Goal: Task Accomplishment & Management: Complete application form

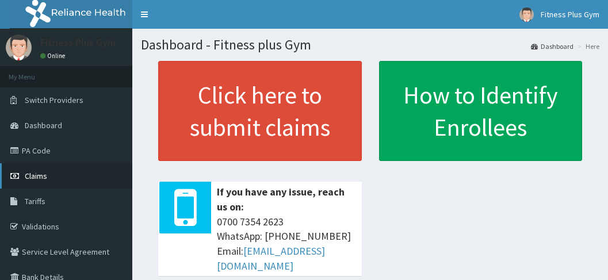
click at [41, 169] on link "Claims" at bounding box center [66, 175] width 132 height 25
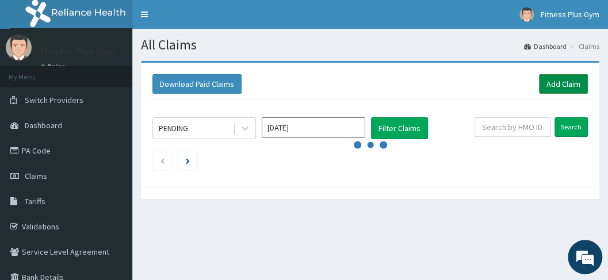
click at [557, 85] on link "Add Claim" at bounding box center [563, 84] width 49 height 20
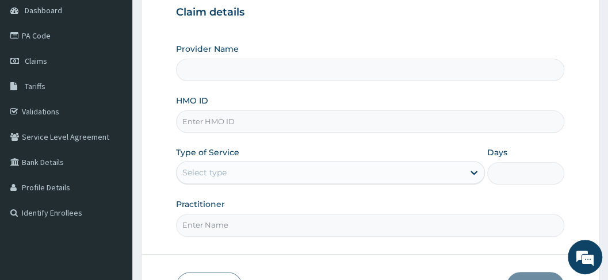
click at [253, 124] on input "HMO ID" at bounding box center [370, 122] width 389 height 22
type input "Fitness plus Gym"
type input "1"
type input "bzy/10015/a"
click at [238, 229] on input "Practitioner" at bounding box center [370, 225] width 389 height 22
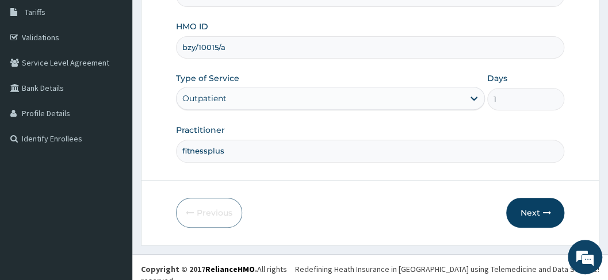
scroll to position [190, 0]
type input "fitnessplus"
click at [539, 199] on button "Next" at bounding box center [536, 212] width 58 height 30
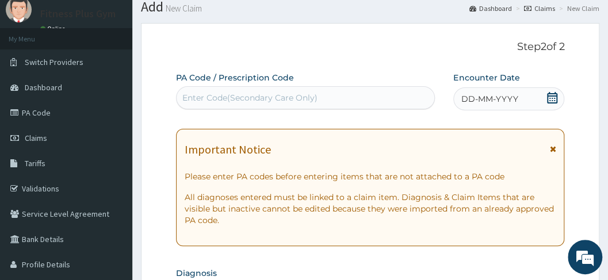
scroll to position [37, 0]
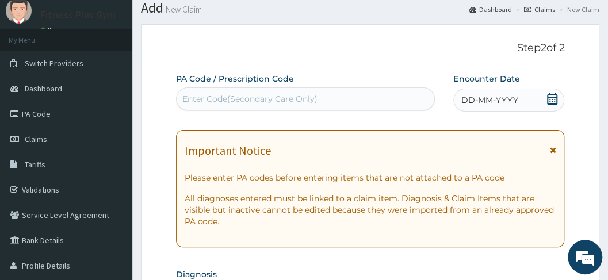
click at [312, 97] on div "Enter Code(Secondary Care Only)" at bounding box center [249, 99] width 135 height 12
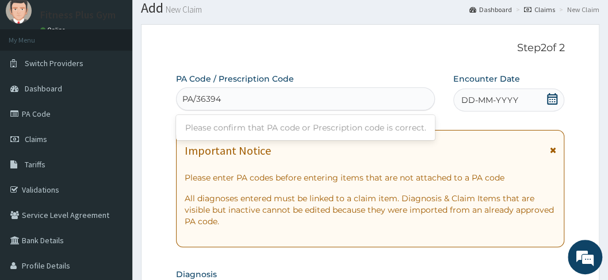
type input "PA/36394D"
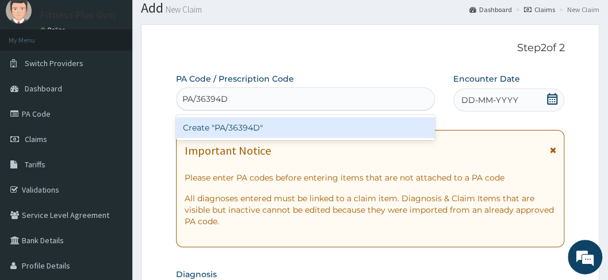
drag, startPoint x: 327, startPoint y: 127, endPoint x: 335, endPoint y: 127, distance: 8.1
click at [335, 127] on div "Create "PA/36394D"" at bounding box center [306, 127] width 260 height 21
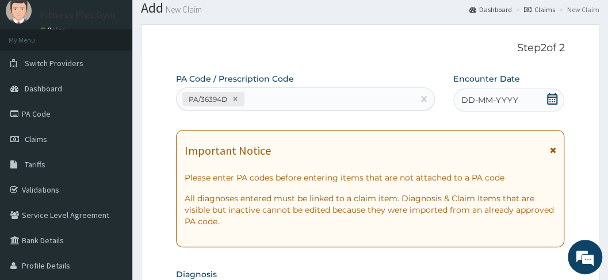
click at [540, 96] on div "DD-MM-YYYY" at bounding box center [509, 100] width 111 height 23
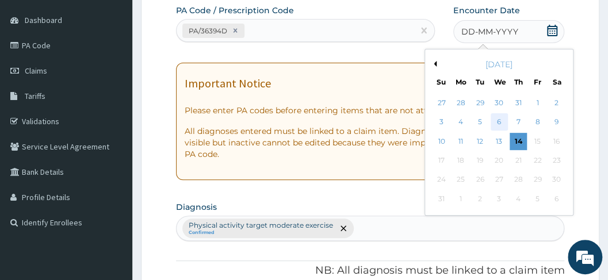
scroll to position [113, 0]
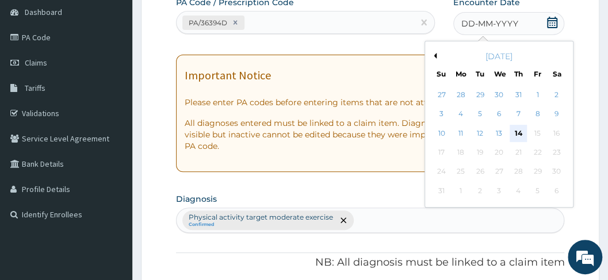
click at [520, 137] on div "14" at bounding box center [518, 133] width 17 height 17
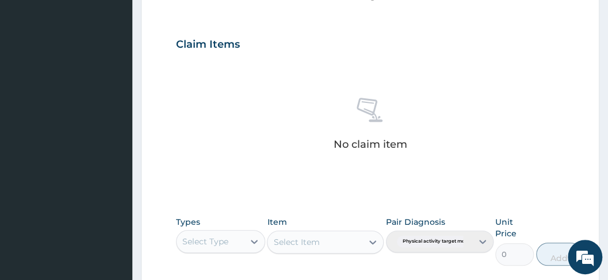
scroll to position [382, 0]
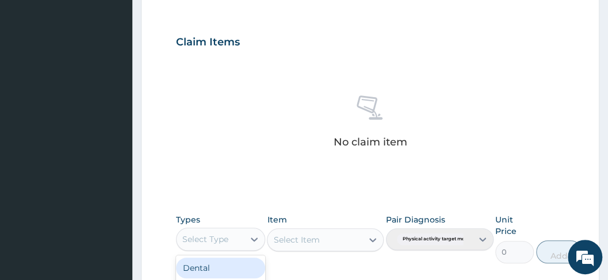
drag, startPoint x: 210, startPoint y: 235, endPoint x: 222, endPoint y: 228, distance: 13.4
click at [211, 234] on div "Select Type" at bounding box center [205, 240] width 46 height 12
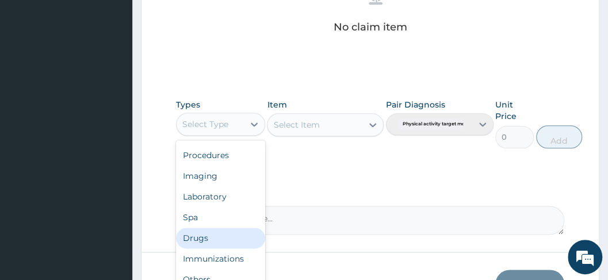
scroll to position [570, 0]
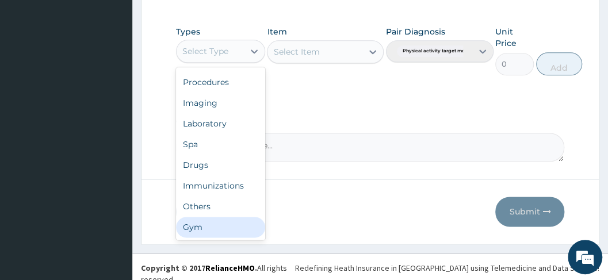
drag, startPoint x: 223, startPoint y: 229, endPoint x: 253, endPoint y: 213, distance: 33.5
click at [226, 227] on div "Gym" at bounding box center [220, 227] width 89 height 21
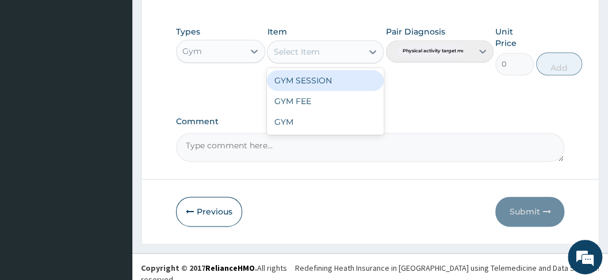
drag, startPoint x: 332, startPoint y: 52, endPoint x: 312, endPoint y: 82, distance: 35.6
click at [332, 56] on div "Select Item" at bounding box center [315, 52] width 95 height 18
click at [311, 83] on div "GYM SESSION" at bounding box center [325, 80] width 117 height 21
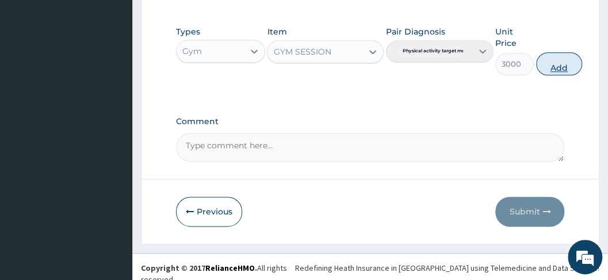
click at [571, 56] on button "Add" at bounding box center [559, 63] width 46 height 23
type input "0"
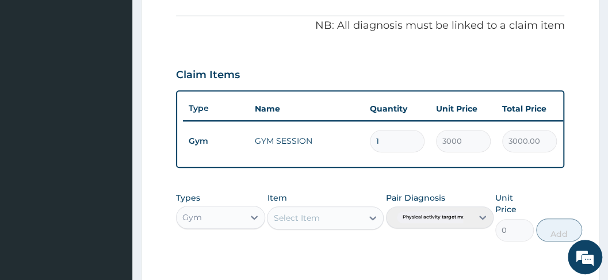
scroll to position [465, 0]
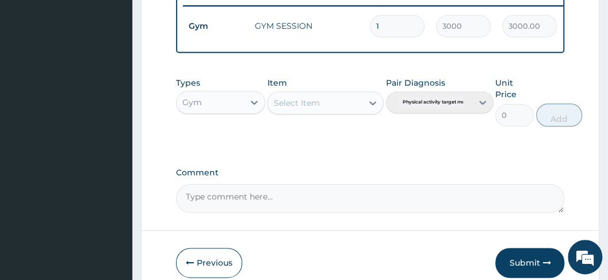
drag, startPoint x: 528, startPoint y: 273, endPoint x: 526, endPoint y: 267, distance: 6.6
click at [528, 271] on button "Submit" at bounding box center [530, 263] width 69 height 30
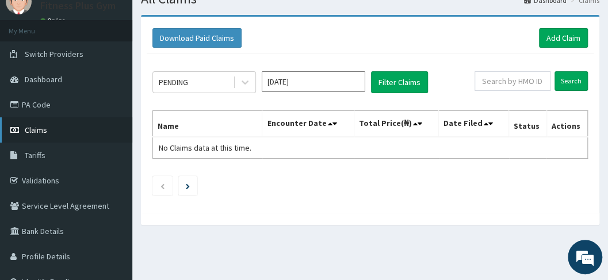
scroll to position [77, 0]
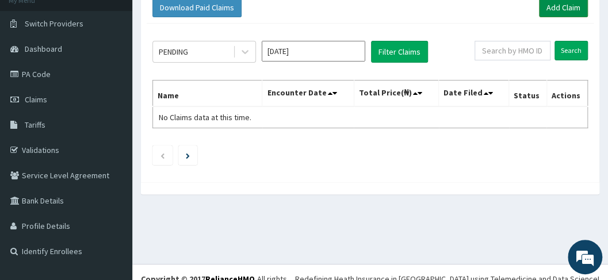
click at [566, 2] on link "Add Claim" at bounding box center [563, 8] width 49 height 20
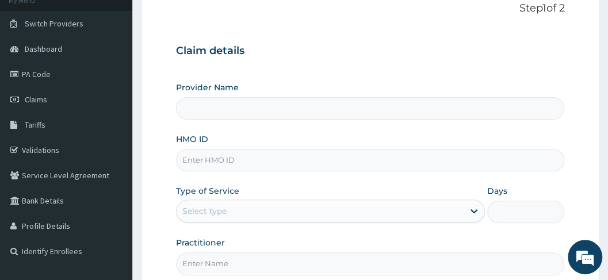
click at [272, 165] on input "HMO ID" at bounding box center [370, 160] width 389 height 22
click at [266, 170] on input "HMO ID" at bounding box center [370, 160] width 389 height 22
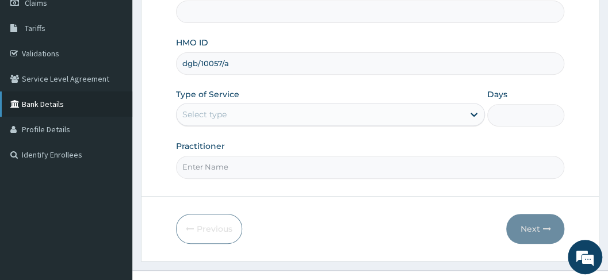
scroll to position [190, 0]
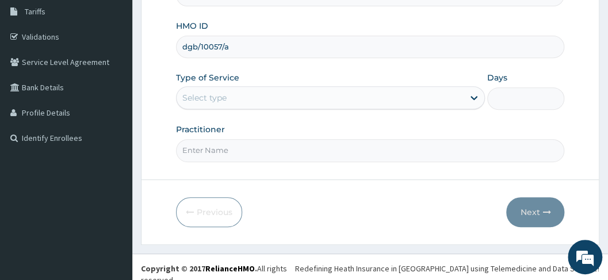
type input "dgb/10057/a"
click at [252, 98] on div "Select type" at bounding box center [320, 98] width 287 height 18
drag, startPoint x: 181, startPoint y: 48, endPoint x: 250, endPoint y: 49, distance: 69.1
click at [250, 49] on input "dgb/10057/a" at bounding box center [370, 47] width 389 height 22
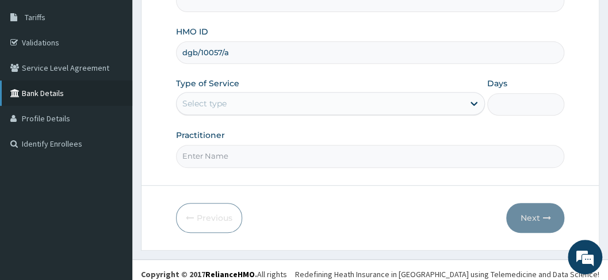
scroll to position [113, 0]
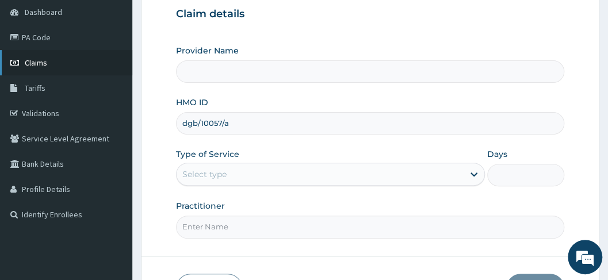
click at [83, 67] on link "Claims" at bounding box center [66, 62] width 132 height 25
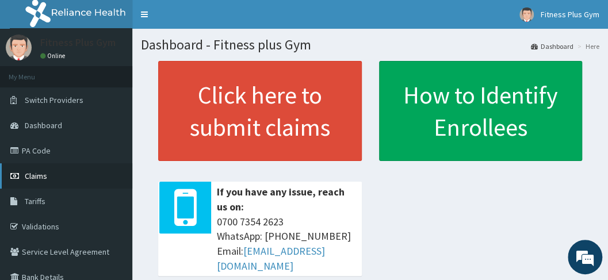
click at [59, 170] on link "Claims" at bounding box center [66, 175] width 132 height 25
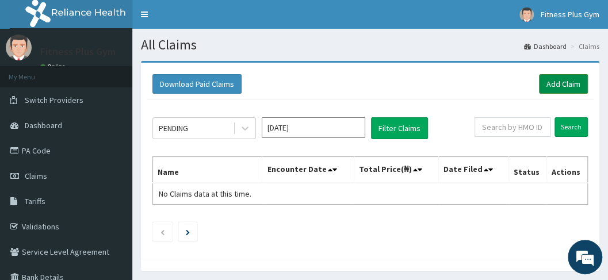
click at [577, 84] on link "Add Claim" at bounding box center [563, 84] width 49 height 20
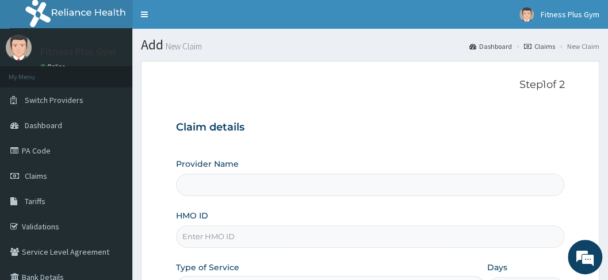
type input "Fitness plus Gym"
type input "1"
click at [226, 240] on input "HMO ID" at bounding box center [370, 237] width 389 height 22
click at [238, 233] on input "HMO ID" at bounding box center [370, 237] width 389 height 22
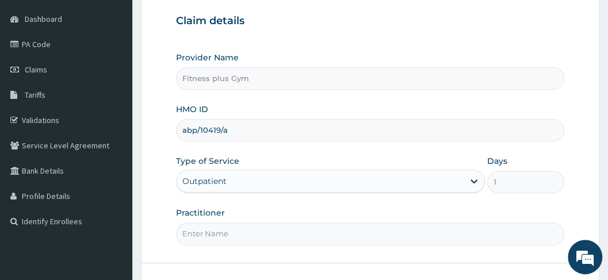
scroll to position [115, 0]
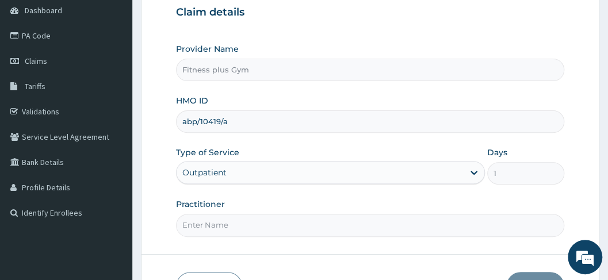
type input "abp/10419/a"
click at [243, 221] on input "Practitioner" at bounding box center [370, 225] width 389 height 22
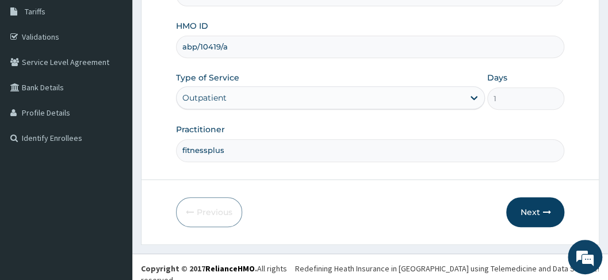
scroll to position [190, 0]
type input "fitnessplus"
click at [533, 213] on button "Next" at bounding box center [536, 212] width 58 height 30
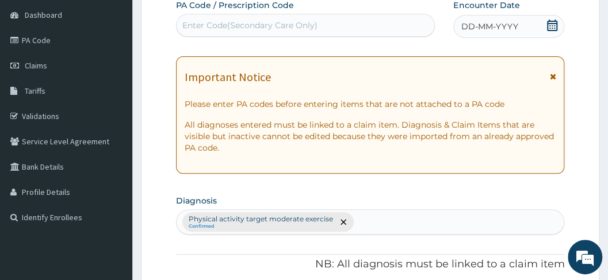
scroll to position [37, 0]
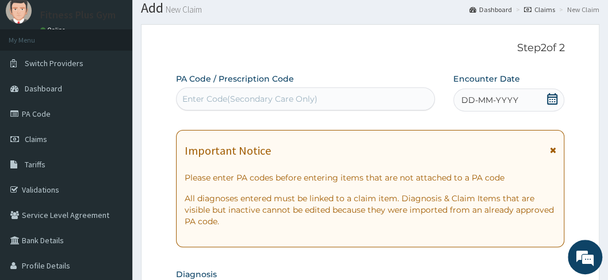
click at [281, 99] on div "Enter Code(Secondary Care Only)" at bounding box center [249, 99] width 135 height 12
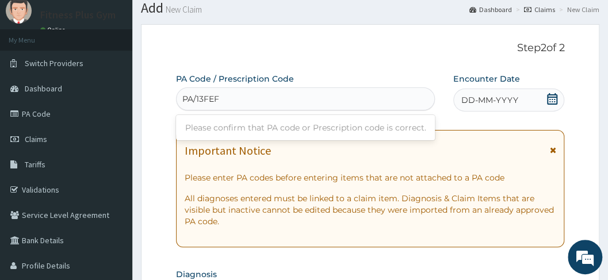
type input "PA/13FEF8"
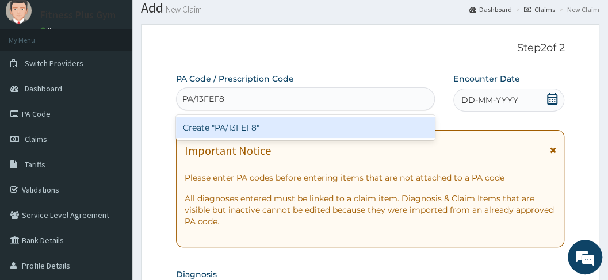
click at [288, 130] on div "Create "PA/13FEF8"" at bounding box center [306, 127] width 260 height 21
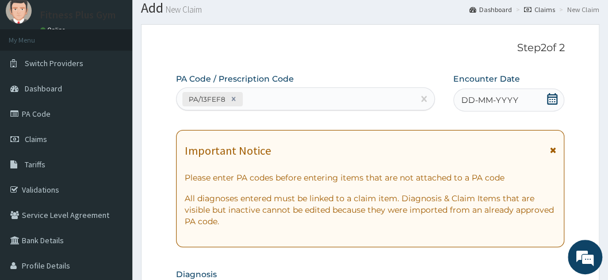
click at [536, 105] on div "DD-MM-YYYY" at bounding box center [509, 100] width 111 height 23
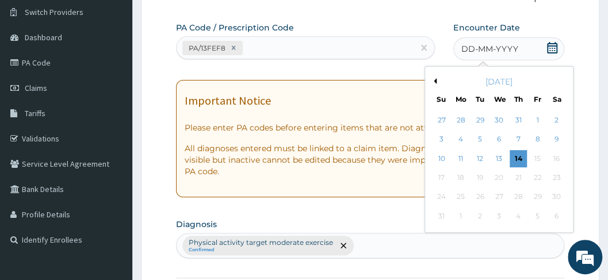
scroll to position [113, 0]
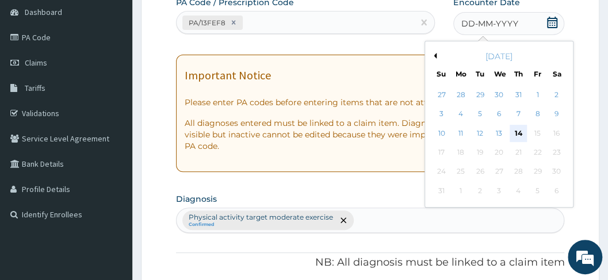
click at [517, 133] on div "14" at bounding box center [518, 133] width 17 height 17
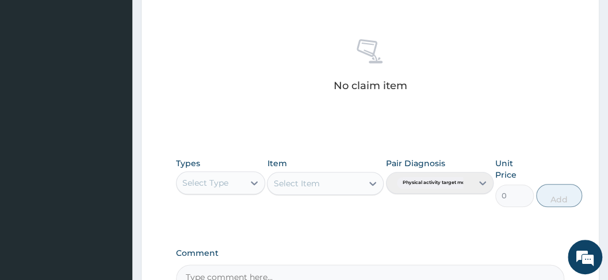
scroll to position [497, 0]
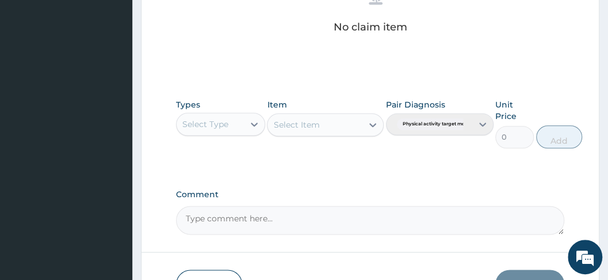
click at [195, 123] on div "Select Type" at bounding box center [205, 125] width 46 height 12
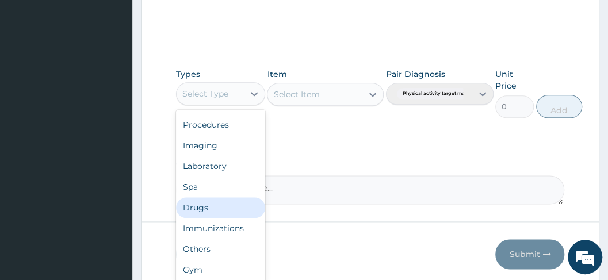
scroll to position [570, 0]
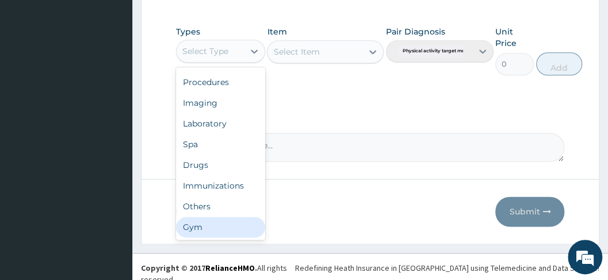
drag, startPoint x: 227, startPoint y: 231, endPoint x: 243, endPoint y: 187, distance: 46.4
click at [227, 230] on div "Gym" at bounding box center [220, 227] width 89 height 21
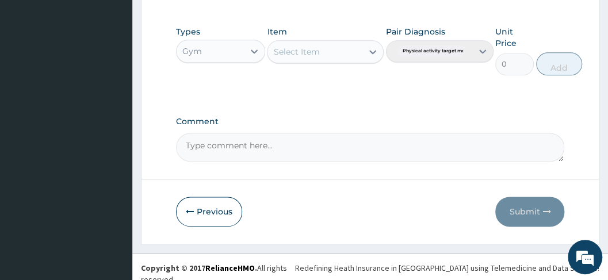
click at [344, 56] on div "Select Item" at bounding box center [315, 52] width 95 height 18
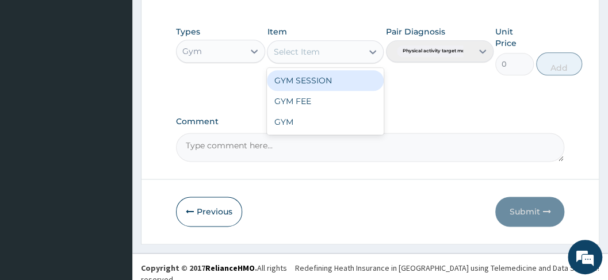
click at [347, 70] on div "GYM SESSION" at bounding box center [325, 80] width 117 height 21
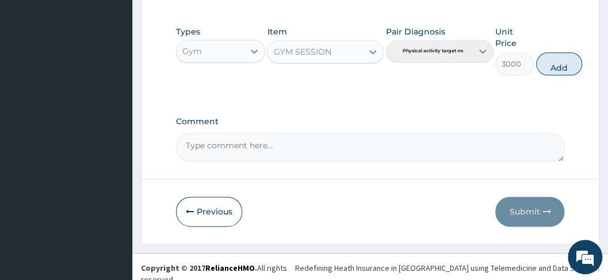
drag, startPoint x: 569, startPoint y: 62, endPoint x: 557, endPoint y: 149, distance: 87.8
drag, startPoint x: 569, startPoint y: 62, endPoint x: 568, endPoint y: 67, distance: 5.9
click at [568, 67] on button "Add" at bounding box center [559, 63] width 46 height 23
type input "0"
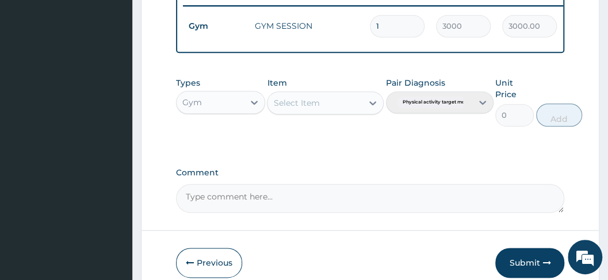
drag, startPoint x: 523, startPoint y: 271, endPoint x: 498, endPoint y: 219, distance: 56.6
click at [523, 270] on button "Submit" at bounding box center [530, 263] width 69 height 30
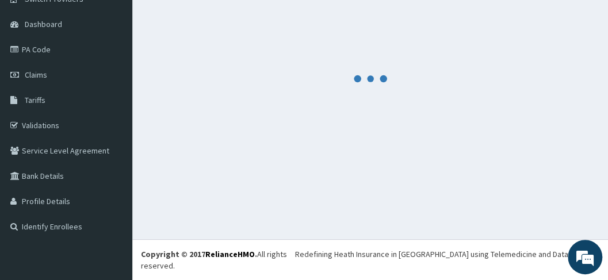
scroll to position [89, 0]
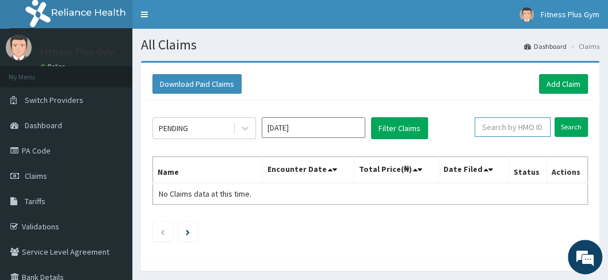
click at [544, 127] on input "text" at bounding box center [513, 127] width 76 height 20
click at [561, 85] on link "Add Claim" at bounding box center [563, 84] width 49 height 20
click at [559, 76] on link "Add Claim" at bounding box center [563, 84] width 49 height 20
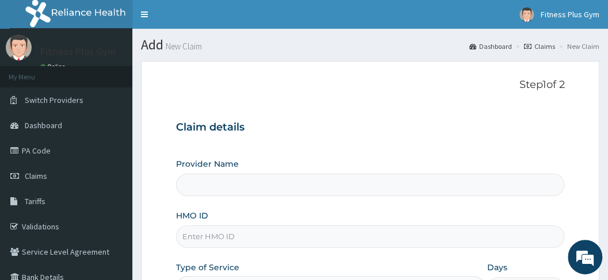
type input "Fitness plus Gym"
type input "1"
click at [243, 229] on input "HMO ID" at bounding box center [370, 237] width 389 height 22
drag, startPoint x: 363, startPoint y: 103, endPoint x: 94, endPoint y: 9, distance: 284.7
drag, startPoint x: 94, startPoint y: 9, endPoint x: 262, endPoint y: 235, distance: 282.2
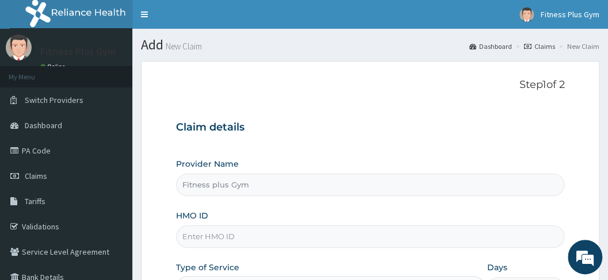
click at [262, 235] on input "HMO ID" at bounding box center [370, 237] width 389 height 22
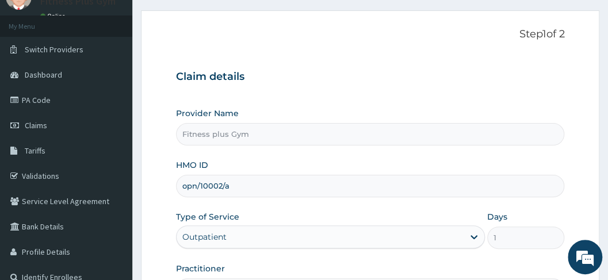
scroll to position [115, 0]
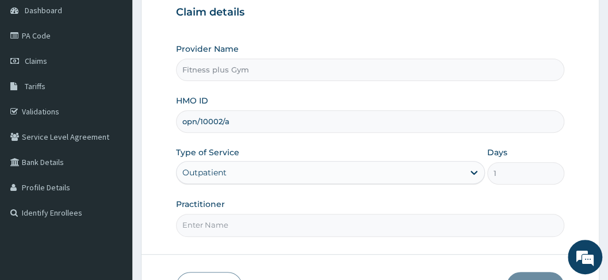
type input "opn/10002/a"
click at [211, 221] on input "Practitioner" at bounding box center [370, 225] width 389 height 22
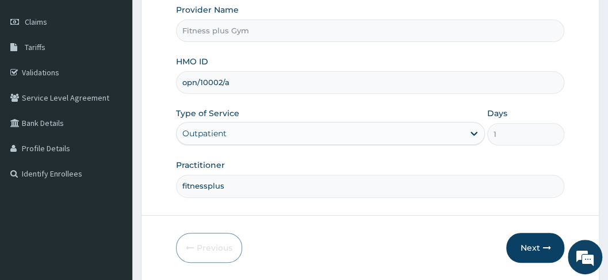
scroll to position [190, 0]
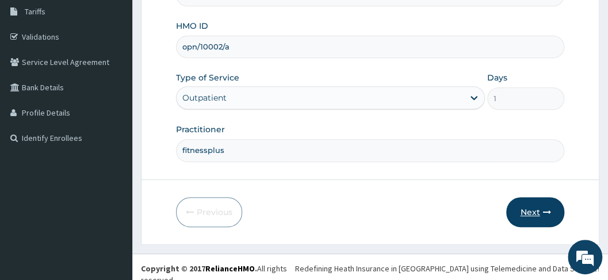
type input "fitnessplus"
click at [539, 210] on button "Next" at bounding box center [536, 212] width 58 height 30
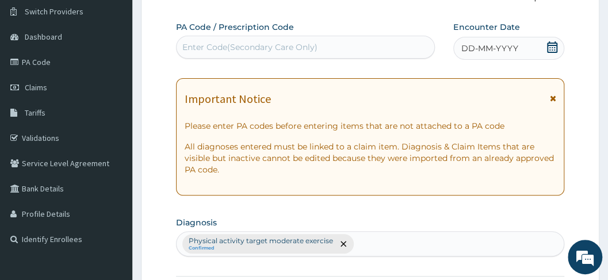
scroll to position [75, 0]
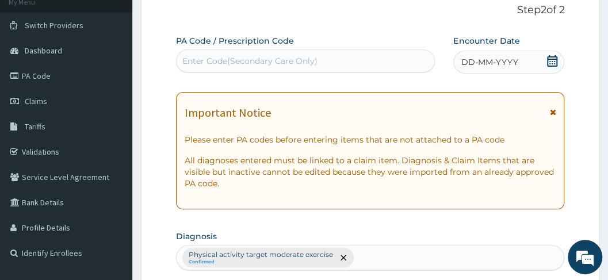
click at [298, 52] on div "Enter Code(Secondary Care Only)" at bounding box center [306, 61] width 258 height 18
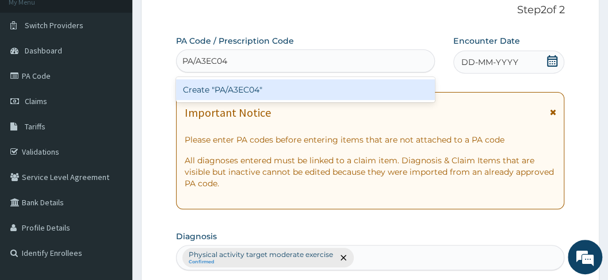
type input "PA/A3EC04"
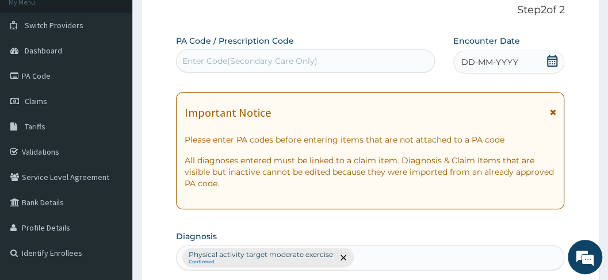
drag, startPoint x: 519, startPoint y: 61, endPoint x: 524, endPoint y: 68, distance: 8.6
click at [519, 62] on div "DD-MM-YYYY" at bounding box center [509, 62] width 111 height 23
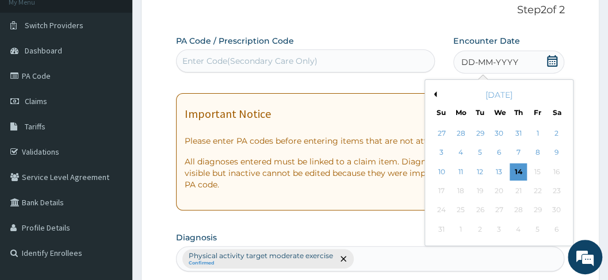
click at [515, 171] on div "14" at bounding box center [518, 171] width 17 height 17
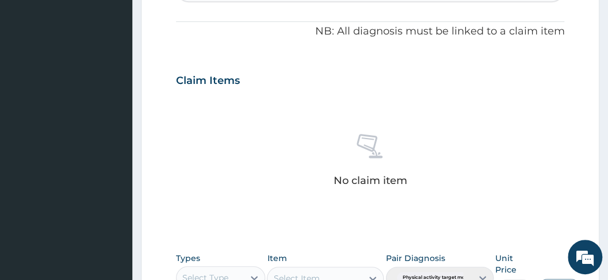
scroll to position [420, 0]
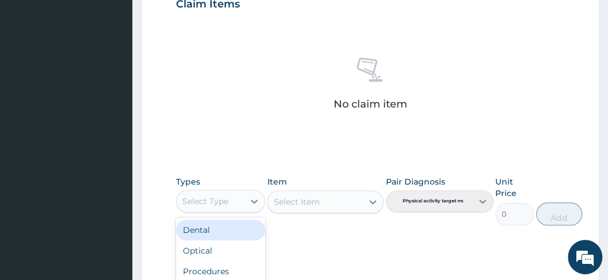
click at [240, 205] on div "Select Type" at bounding box center [210, 201] width 67 height 18
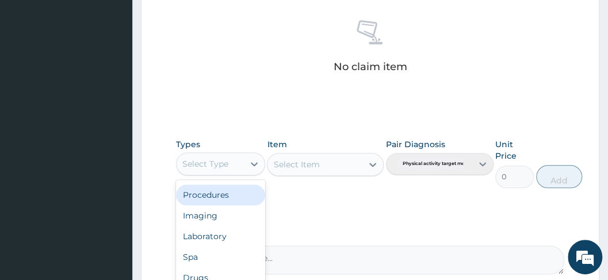
scroll to position [535, 0]
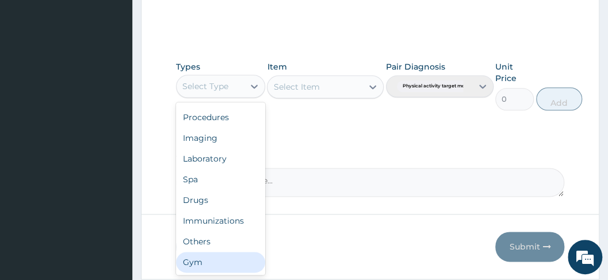
drag, startPoint x: 233, startPoint y: 262, endPoint x: 257, endPoint y: 234, distance: 37.1
click at [233, 261] on div "Gym" at bounding box center [220, 262] width 89 height 21
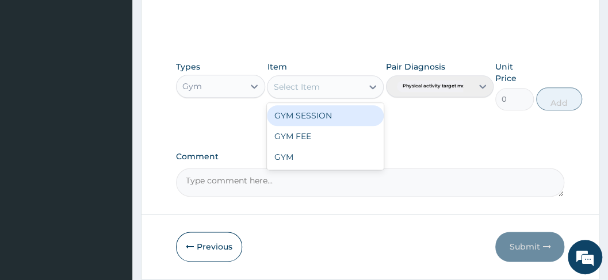
click at [341, 84] on div "Select Item" at bounding box center [315, 87] width 95 height 18
drag, startPoint x: 326, startPoint y: 119, endPoint x: 348, endPoint y: 115, distance: 22.1
click at [329, 117] on div "GYM SESSION" at bounding box center [325, 115] width 117 height 21
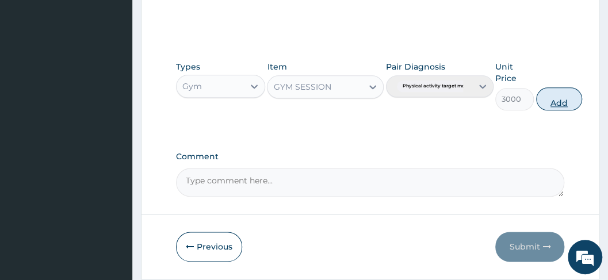
click at [569, 97] on button "Add" at bounding box center [559, 98] width 46 height 23
type input "0"
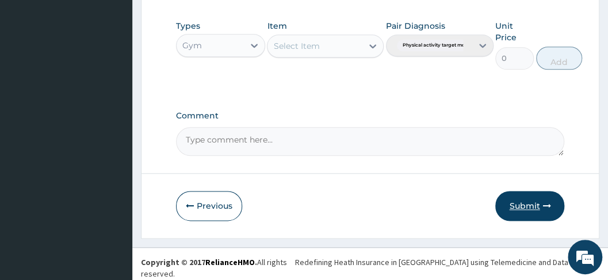
click at [542, 216] on button "Submit" at bounding box center [530, 206] width 69 height 30
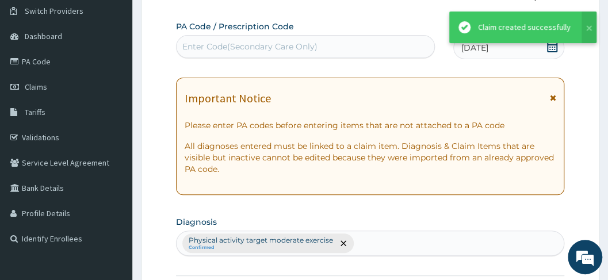
scroll to position [521, 0]
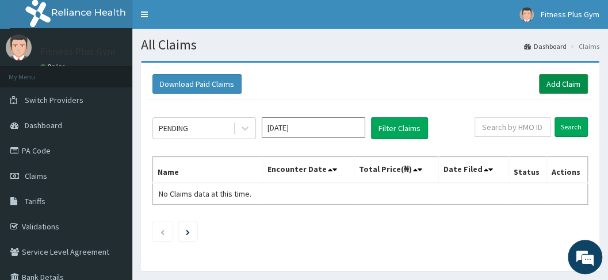
click at [573, 87] on link "Add Claim" at bounding box center [563, 84] width 49 height 20
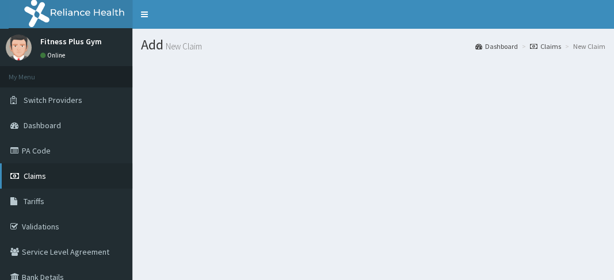
click at [109, 182] on link "Claims" at bounding box center [66, 175] width 132 height 25
